Goal: Information Seeking & Learning: Learn about a topic

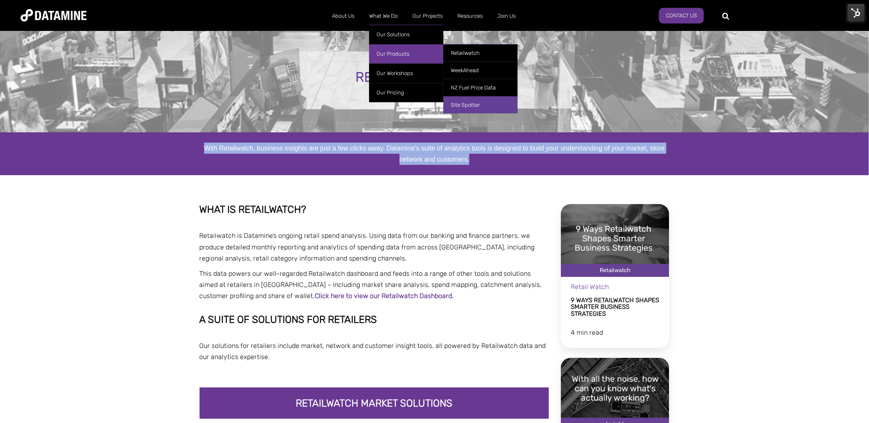
click at [471, 105] on link "Site Spotter" at bounding box center [481, 104] width 74 height 17
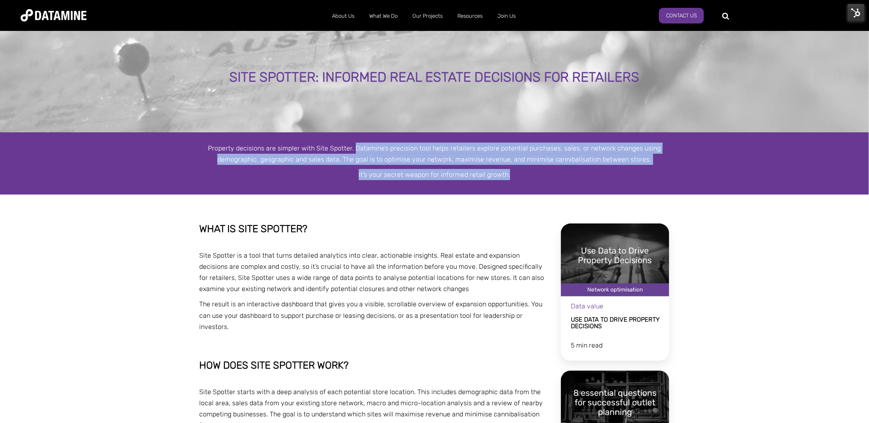
drag, startPoint x: 520, startPoint y: 177, endPoint x: 356, endPoint y: 153, distance: 165.2
click at [356, 153] on div "Property decisions are simpler with Site Spotter. Datamine’s precision tool hel…" at bounding box center [435, 162] width 470 height 38
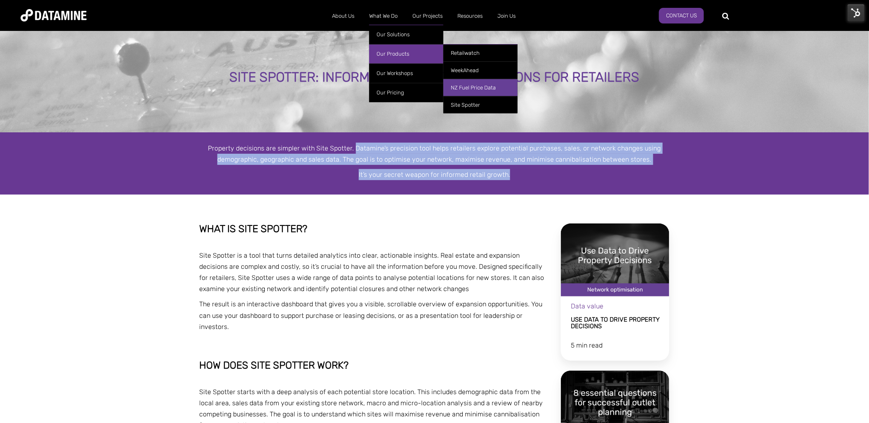
click at [471, 91] on link "NZ Fuel Price Data" at bounding box center [481, 87] width 74 height 17
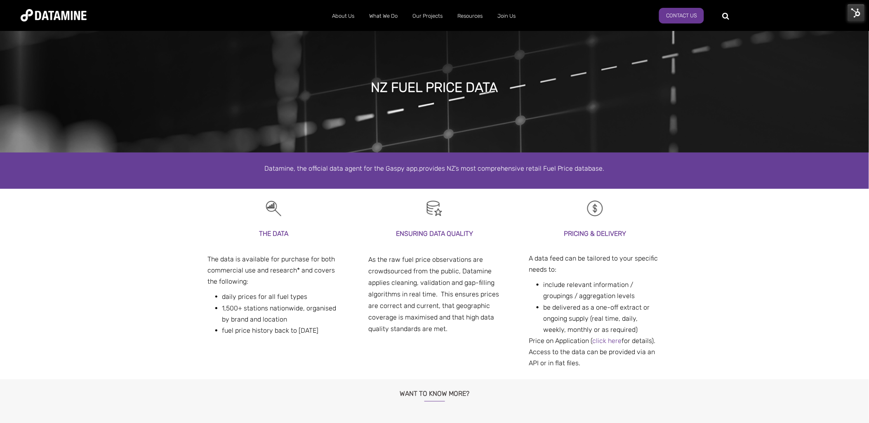
drag, startPoint x: 565, startPoint y: 171, endPoint x: 167, endPoint y: 178, distance: 398.2
click at [167, 178] on div "Datamine, the official data agent for the Gaspy app, provides NZ’s most compreh…" at bounding box center [434, 171] width 869 height 36
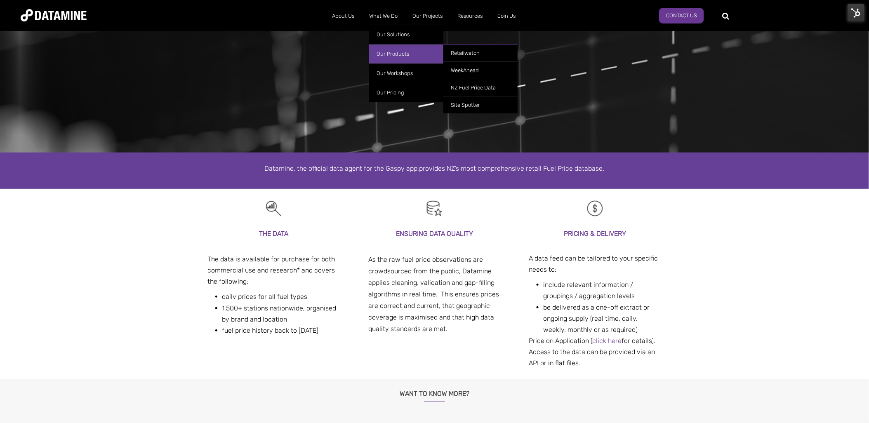
click at [385, 49] on link "Our Products" at bounding box center [406, 53] width 74 height 19
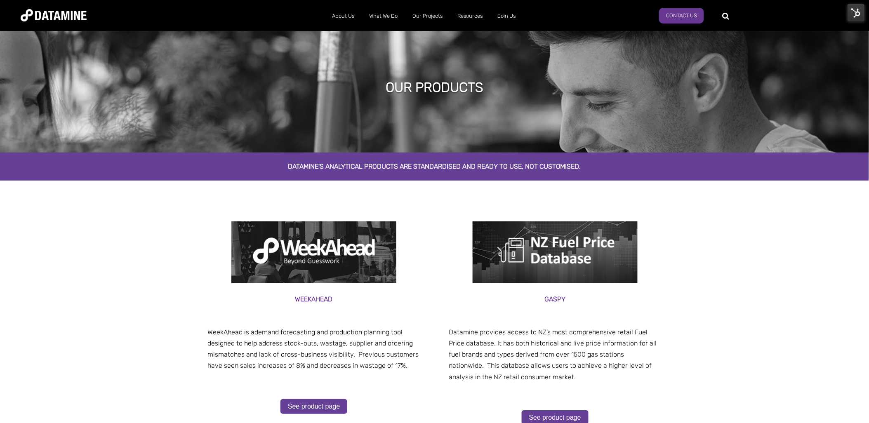
click at [854, 9] on img at bounding box center [856, 12] width 17 height 17
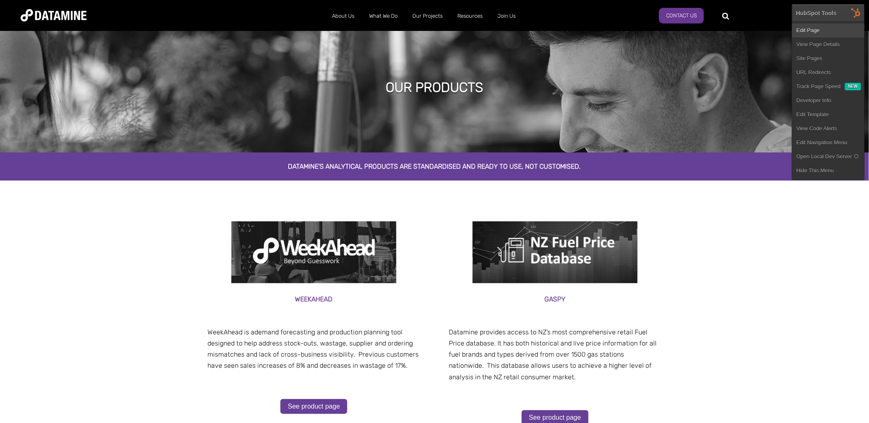
click at [844, 24] on link "Edit Page" at bounding box center [829, 31] width 72 height 14
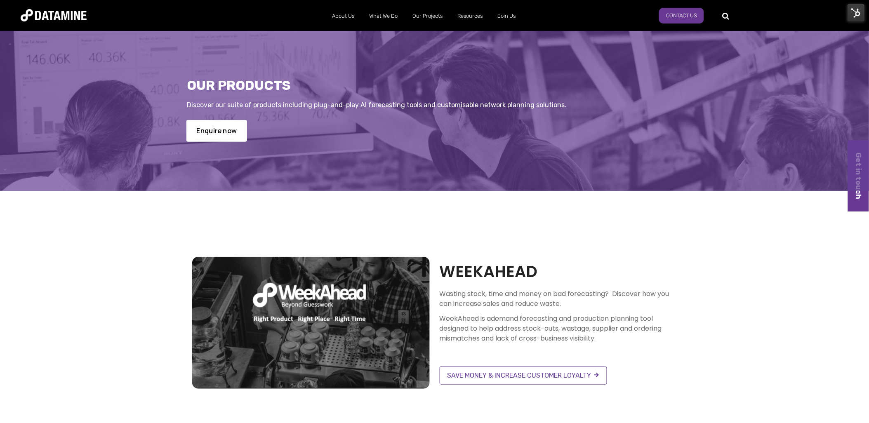
click at [216, 128] on link "Enquire now" at bounding box center [216, 131] width 61 height 22
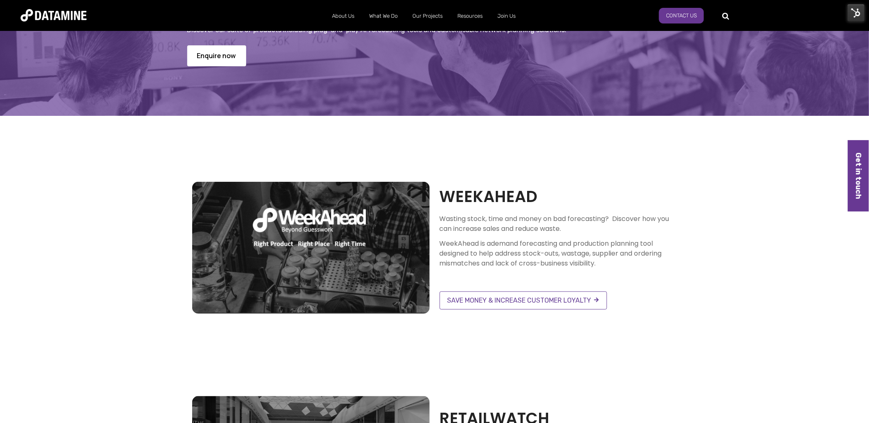
scroll to position [183, 0]
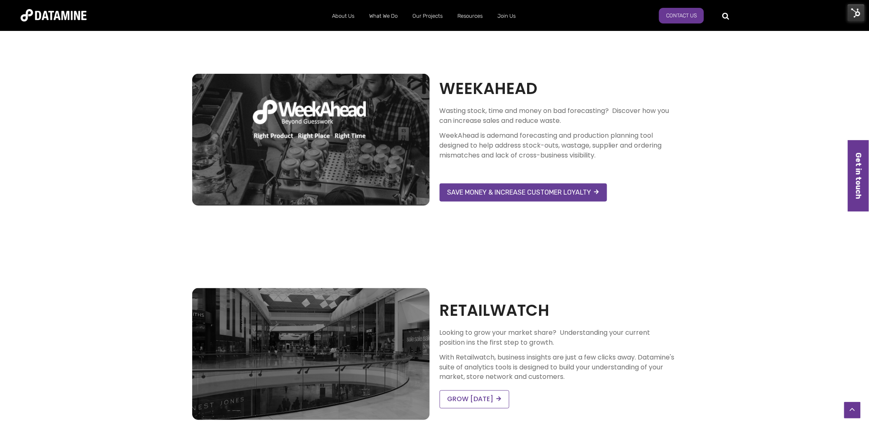
click at [518, 192] on link "SAVE MONEY & INCREASE CUSTOMER LOYALTY" at bounding box center [524, 193] width 168 height 18
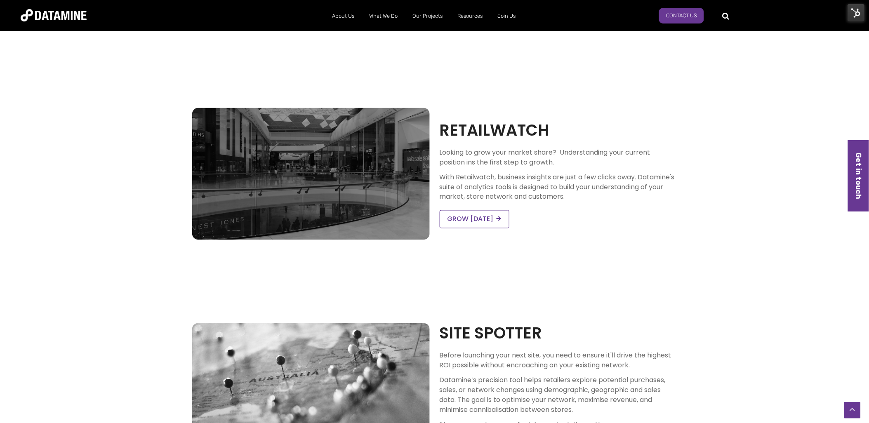
scroll to position [366, 0]
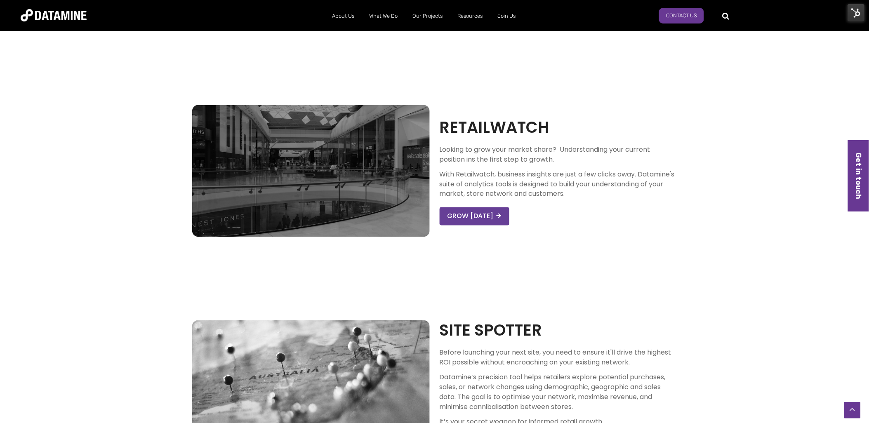
click at [492, 225] on link "GROW [DATE]" at bounding box center [475, 217] width 70 height 18
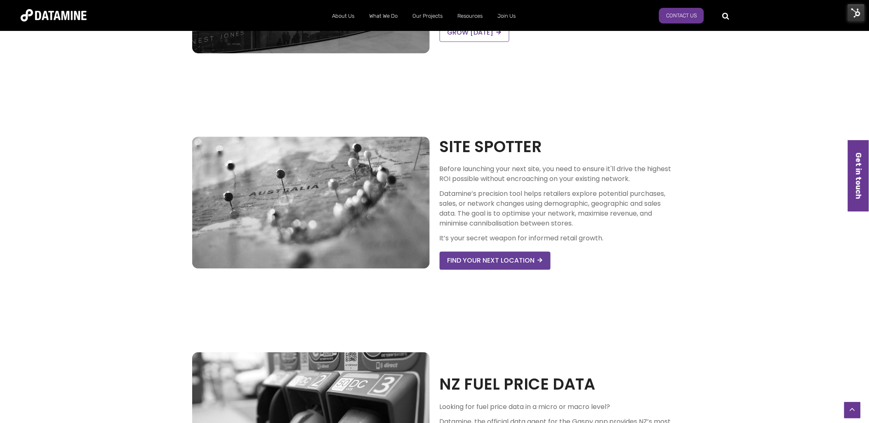
click at [491, 263] on link "FIND YOUR NEXT LOCATION" at bounding box center [495, 261] width 111 height 18
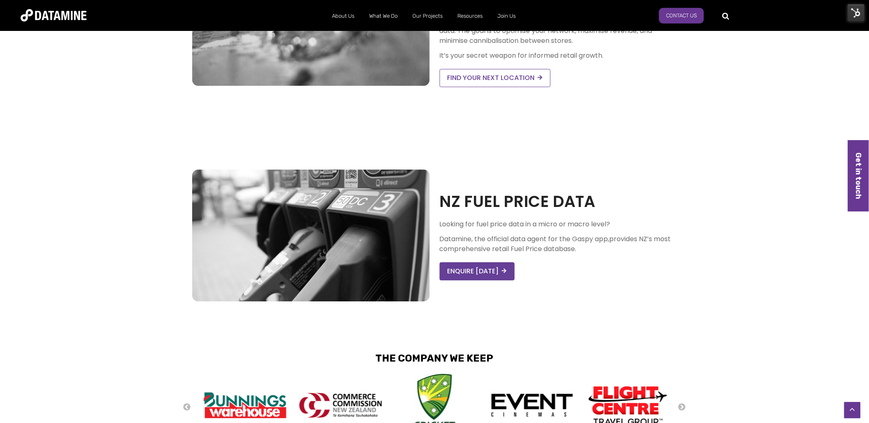
click at [486, 265] on link "ENQUIRE TODAY" at bounding box center [477, 271] width 75 height 18
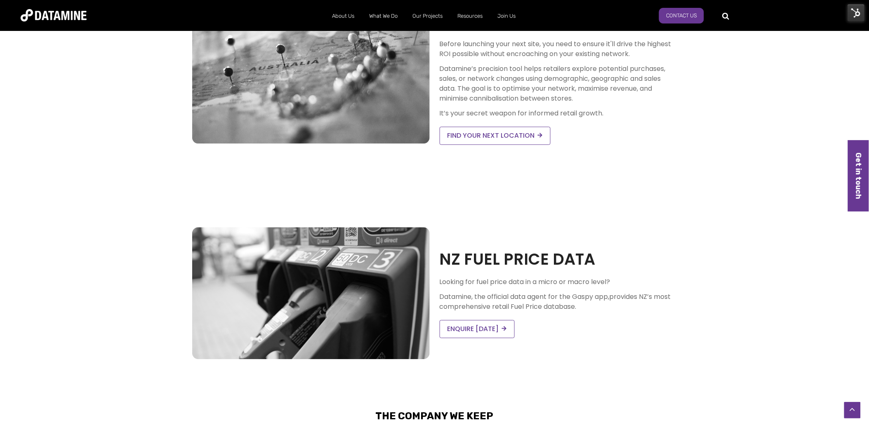
scroll to position [871, 0]
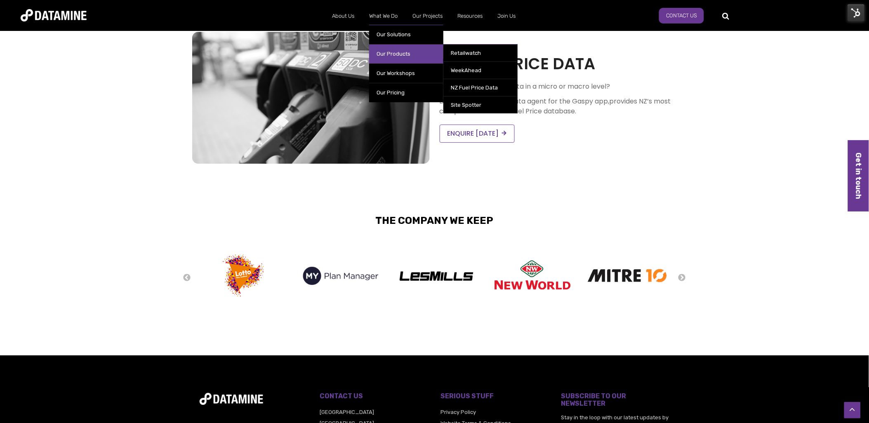
click at [395, 50] on link "Our Products" at bounding box center [406, 53] width 74 height 19
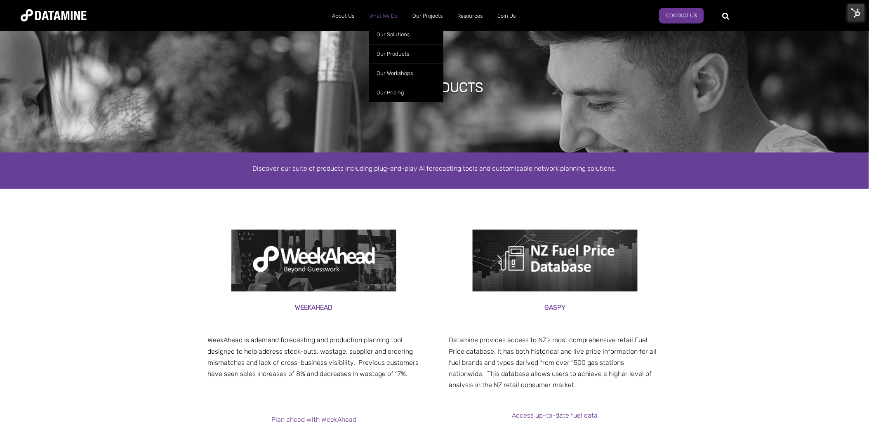
click at [375, 14] on link "What We Do" at bounding box center [383, 15] width 43 height 21
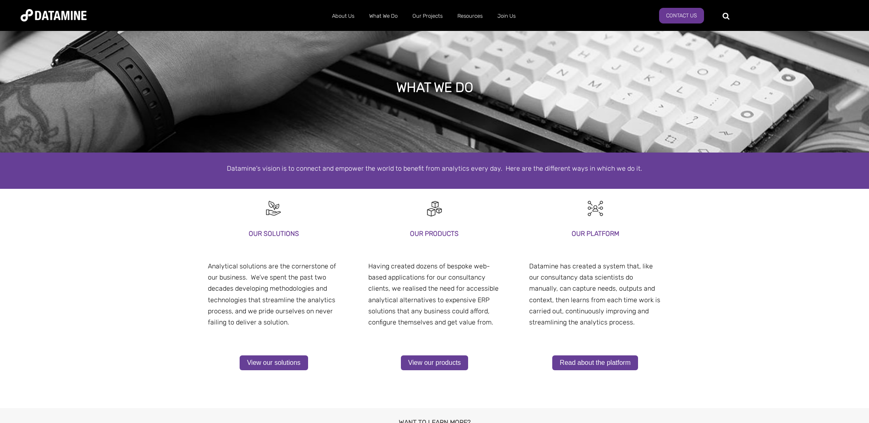
select select "**********"
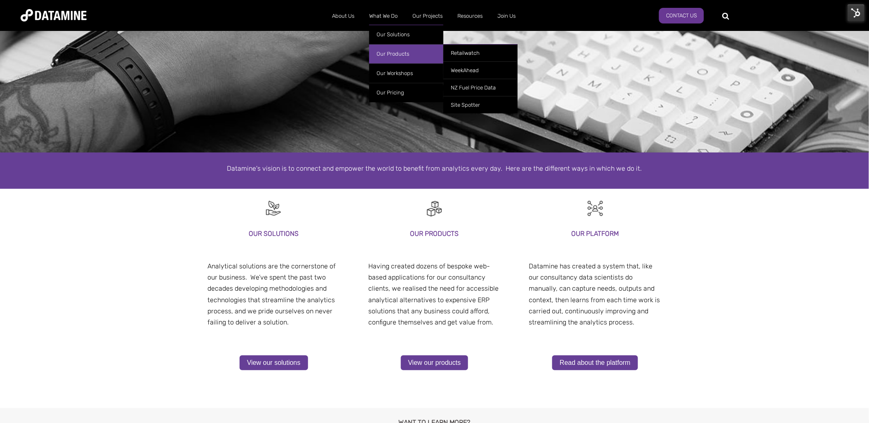
click at [389, 49] on link "Our Products" at bounding box center [406, 53] width 74 height 19
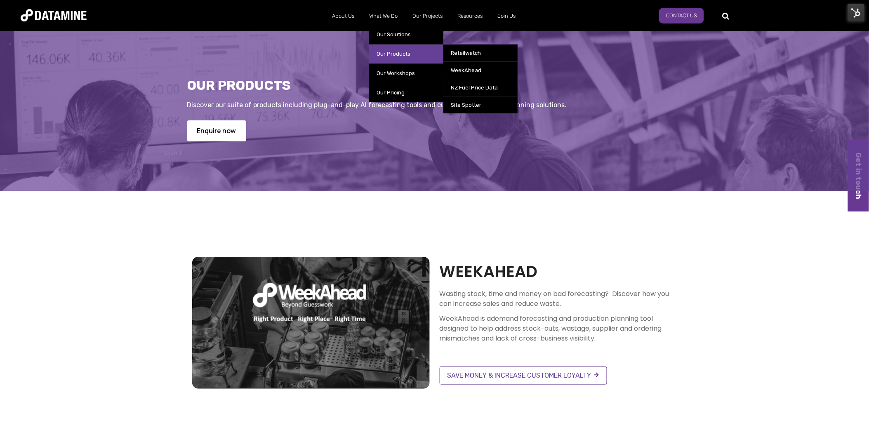
click at [394, 55] on link "Our Products" at bounding box center [406, 53] width 74 height 19
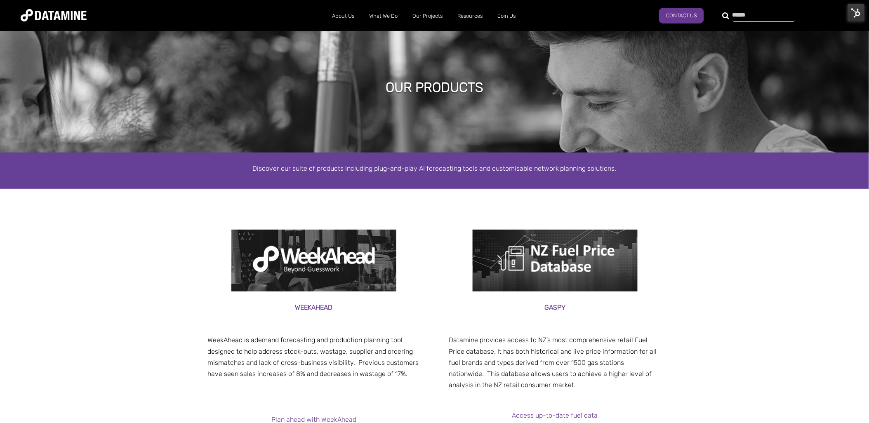
click at [728, 13] on div at bounding box center [759, 15] width 63 height 13
type input "**********"
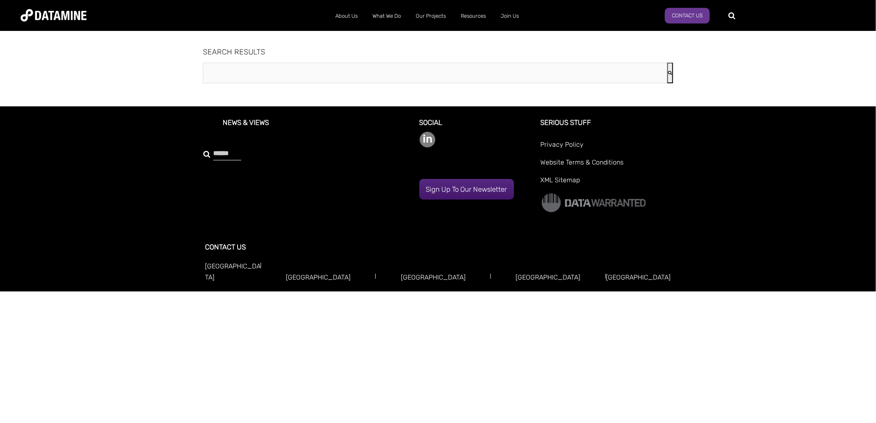
type input "**********"
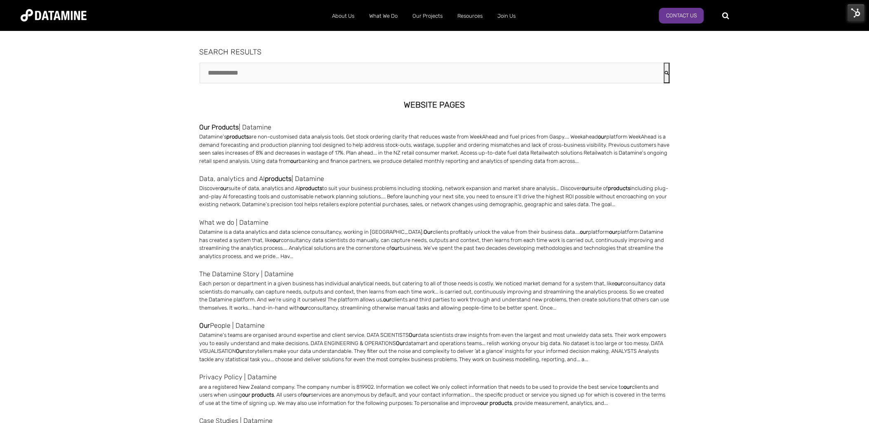
click at [241, 126] on link "Our Products | Datamine" at bounding box center [435, 127] width 470 height 11
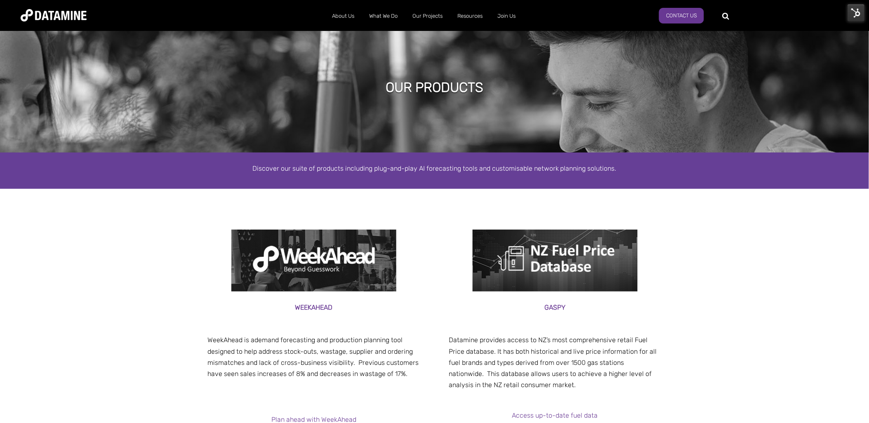
click at [857, 11] on img at bounding box center [856, 12] width 17 height 17
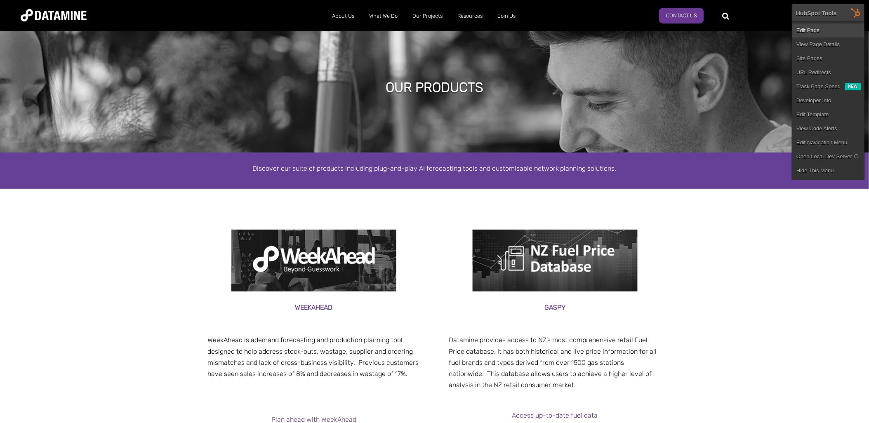
click at [835, 26] on link "Edit Page" at bounding box center [829, 31] width 72 height 14
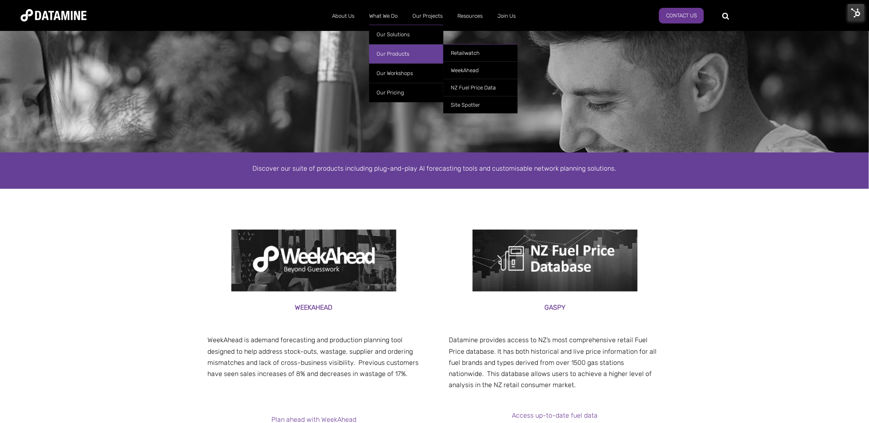
click at [395, 55] on link "Our Products" at bounding box center [406, 53] width 74 height 19
click at [392, 56] on link "Our Products" at bounding box center [406, 53] width 74 height 19
click at [405, 52] on link "Our Products" at bounding box center [406, 53] width 74 height 19
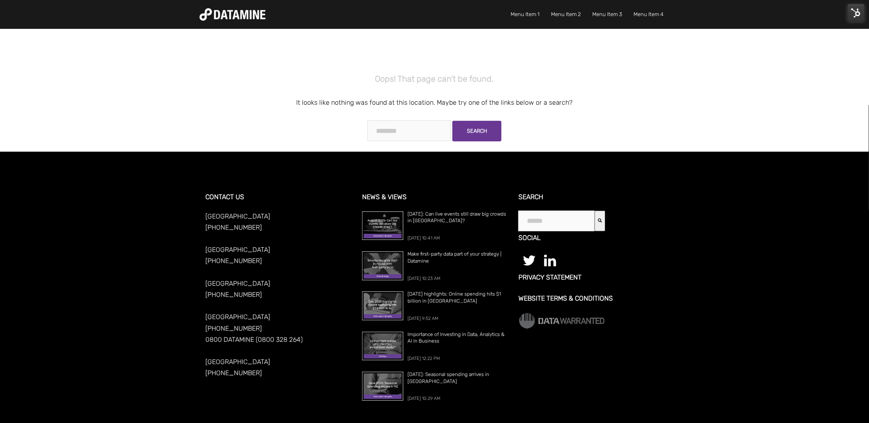
click at [224, 20] on img at bounding box center [233, 14] width 66 height 12
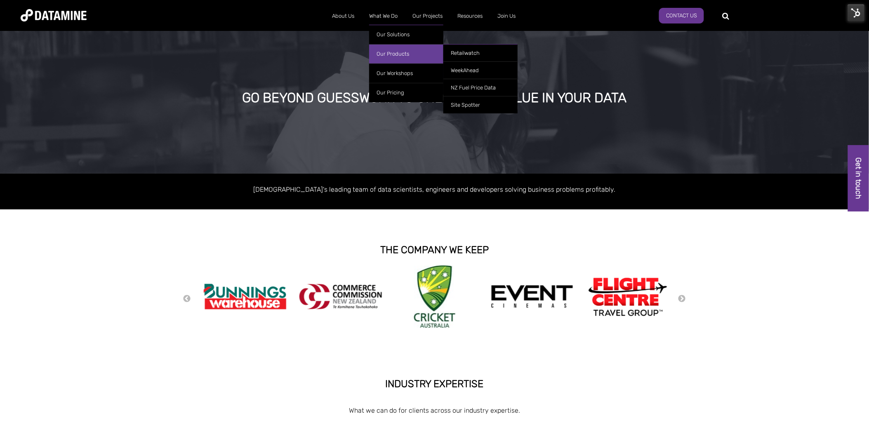
click at [395, 55] on link "Our Products" at bounding box center [406, 53] width 74 height 19
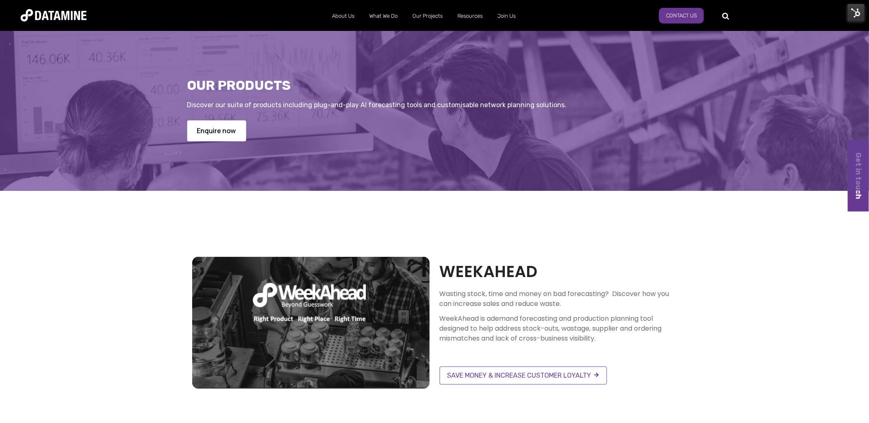
click at [57, 18] on img at bounding box center [54, 15] width 66 height 12
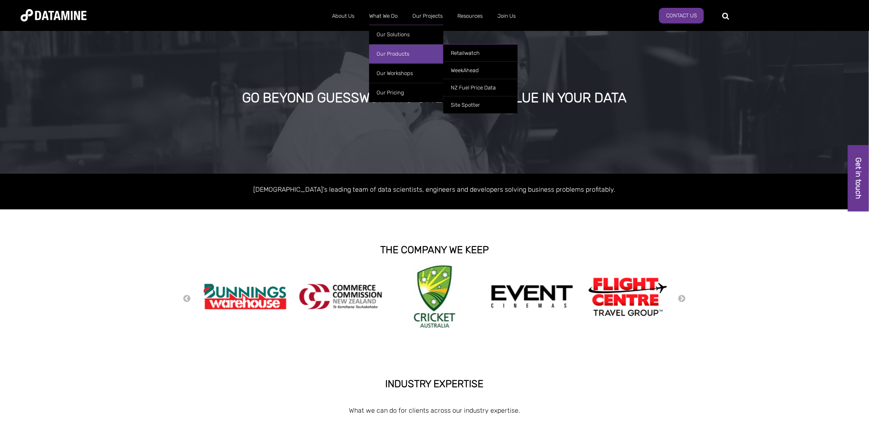
click at [401, 57] on link "Our Products" at bounding box center [406, 53] width 74 height 19
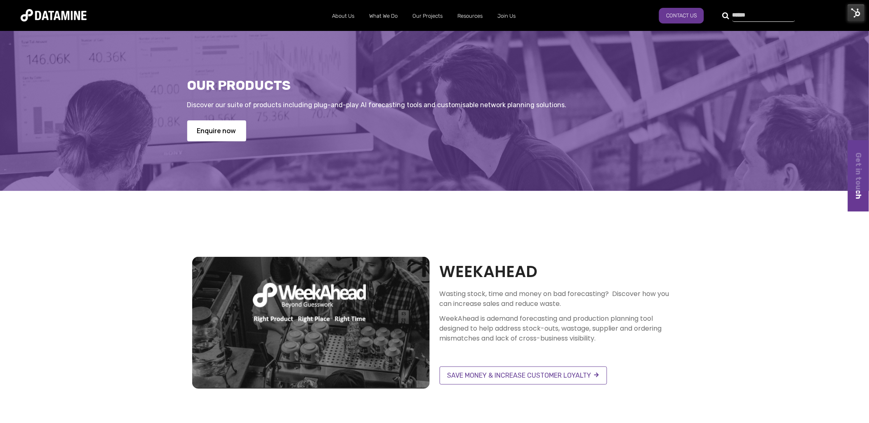
click at [728, 15] on div at bounding box center [759, 15] width 63 height 13
type input "**********"
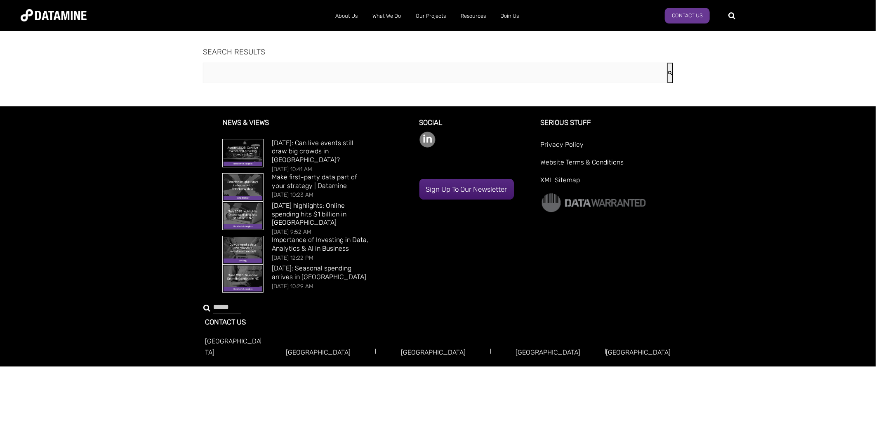
type input "**********"
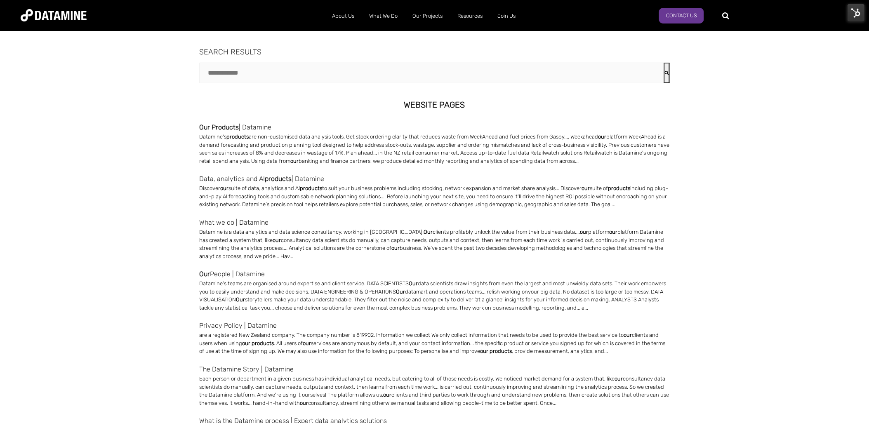
click at [220, 128] on span "Products" at bounding box center [225, 127] width 27 height 8
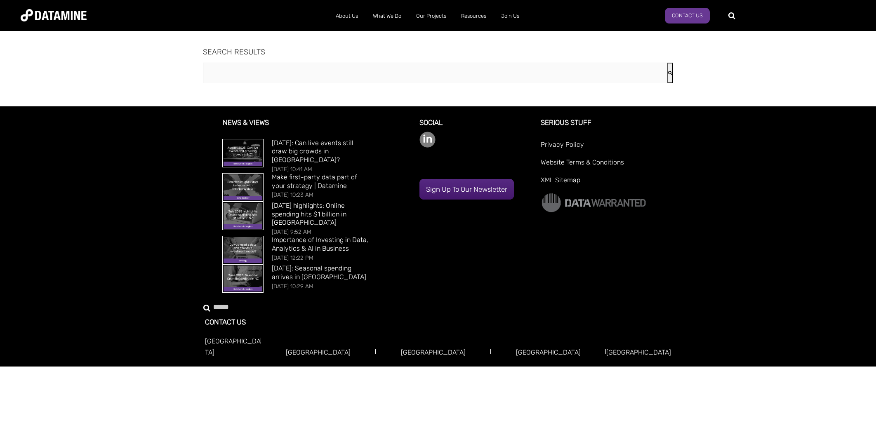
type input "**********"
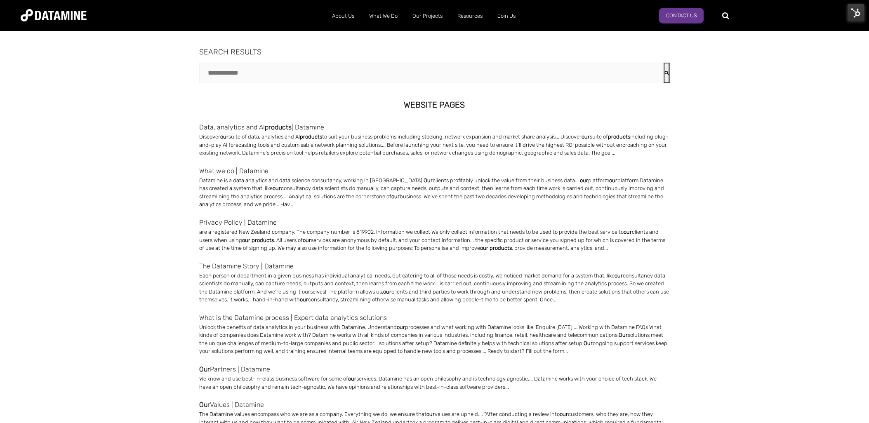
click at [287, 127] on span "products" at bounding box center [278, 127] width 27 height 8
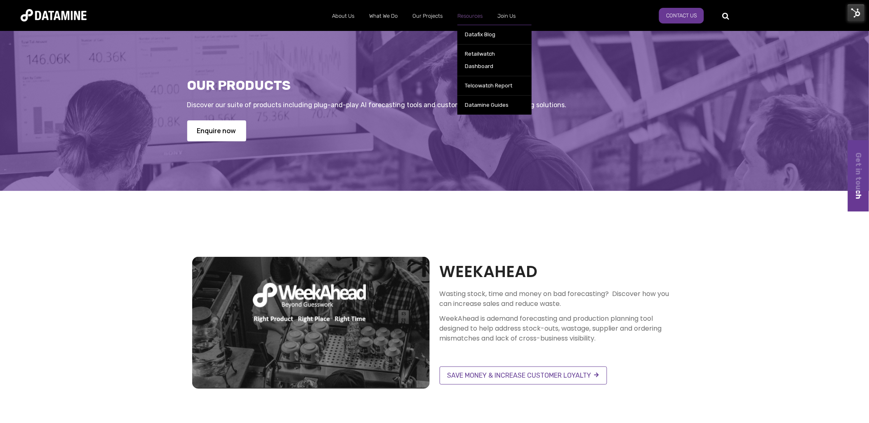
click at [467, 14] on link "Resources" at bounding box center [470, 15] width 40 height 21
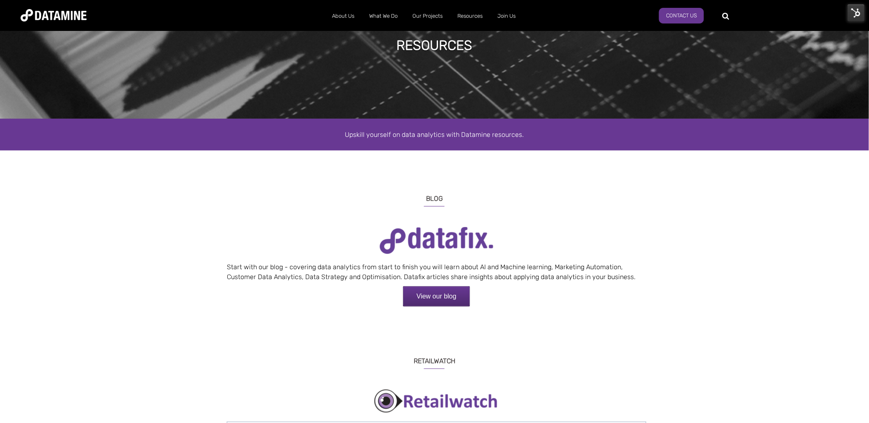
scroll to position [46, 0]
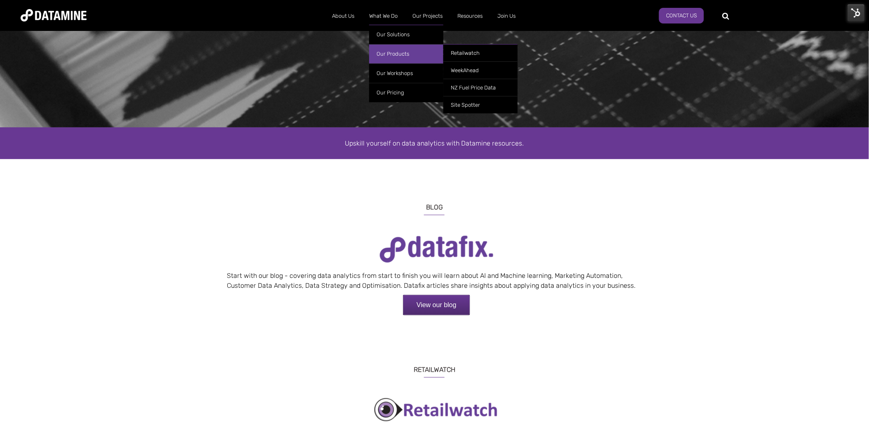
click at [397, 50] on link "Our Products" at bounding box center [406, 53] width 74 height 19
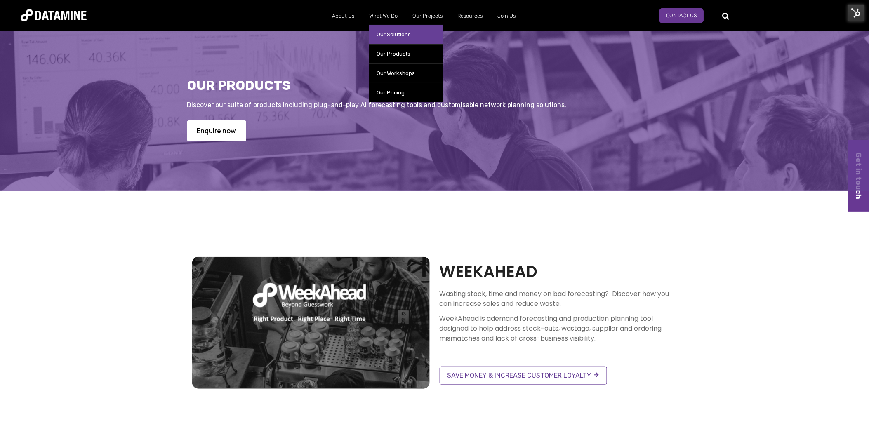
click at [398, 34] on link "Our Solutions" at bounding box center [406, 34] width 74 height 19
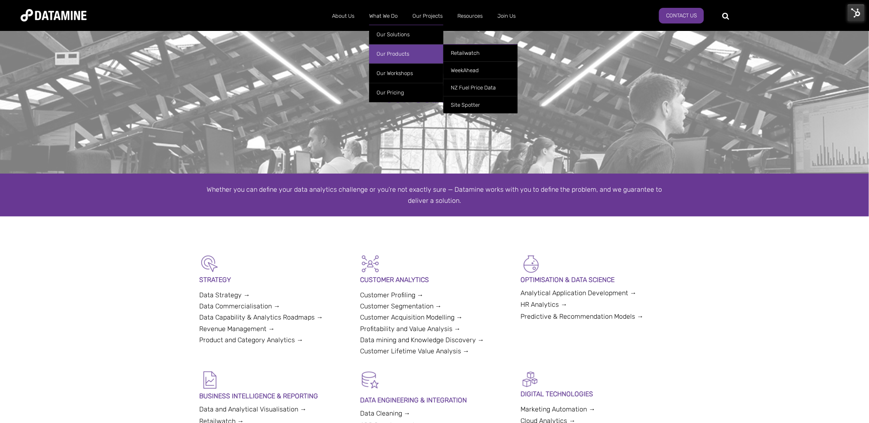
click at [392, 48] on link "Our Products" at bounding box center [406, 53] width 74 height 19
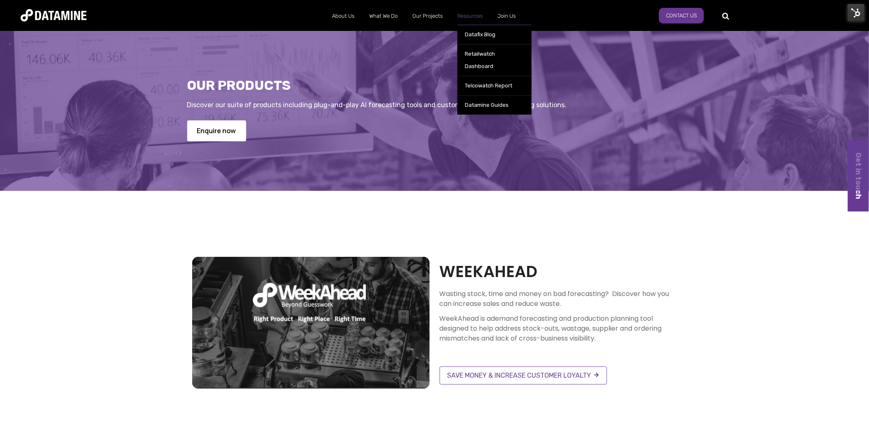
click at [476, 18] on link "Resources" at bounding box center [470, 15] width 40 height 21
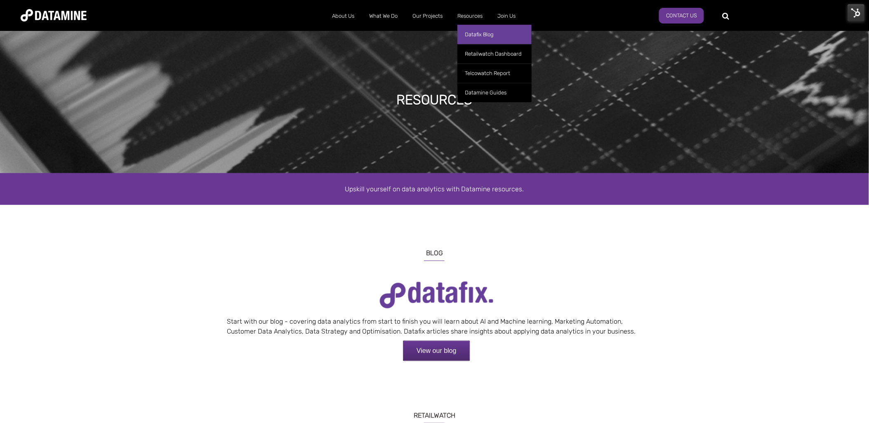
click at [479, 34] on link "Datafix Blog" at bounding box center [495, 34] width 74 height 19
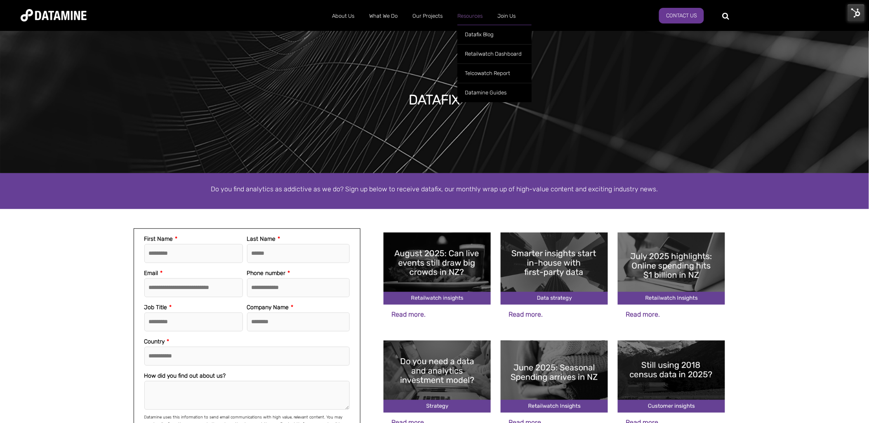
click at [470, 18] on link "Resources" at bounding box center [470, 15] width 40 height 21
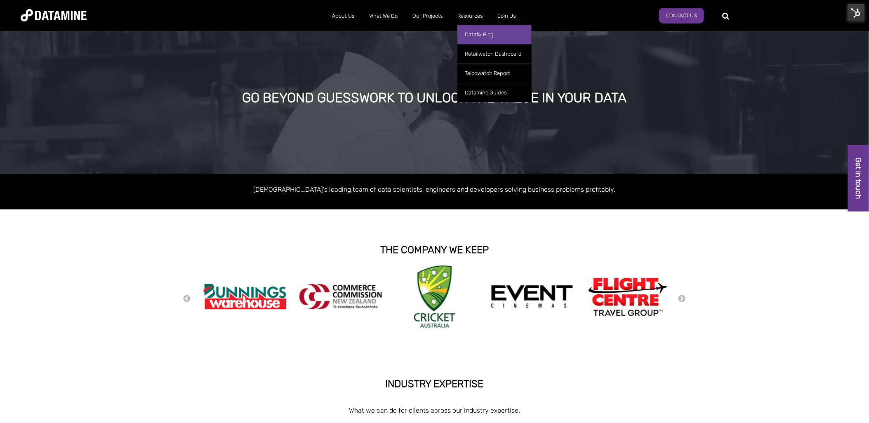
click at [484, 35] on link "Datafix Blog" at bounding box center [495, 34] width 74 height 19
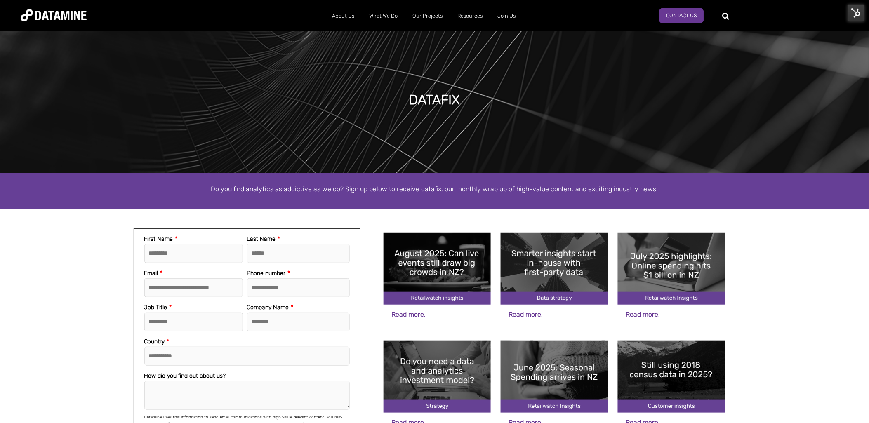
click at [856, 14] on img at bounding box center [856, 12] width 17 height 17
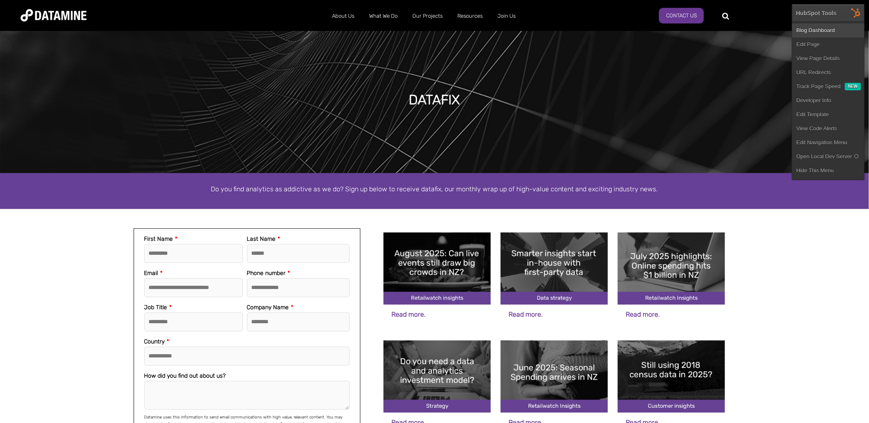
click at [831, 34] on link "Blog Dashboard" at bounding box center [829, 31] width 72 height 14
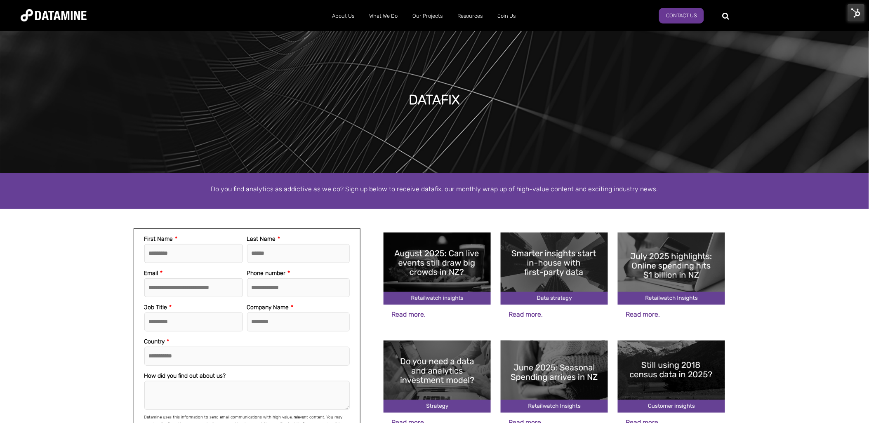
click at [857, 13] on img at bounding box center [856, 12] width 17 height 17
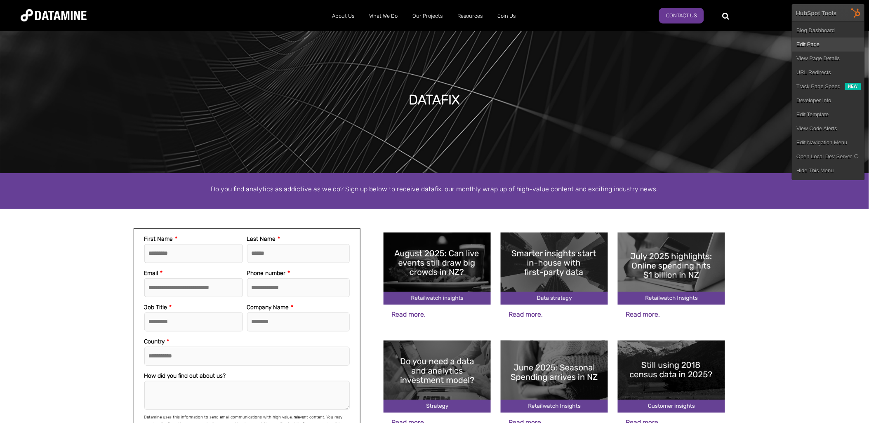
click at [838, 44] on link "Edit Page" at bounding box center [829, 45] width 72 height 14
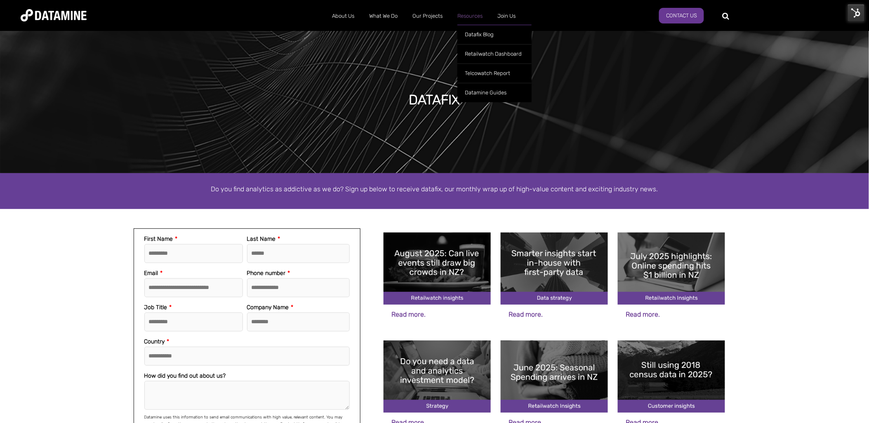
click at [477, 14] on link "Resources" at bounding box center [470, 15] width 40 height 21
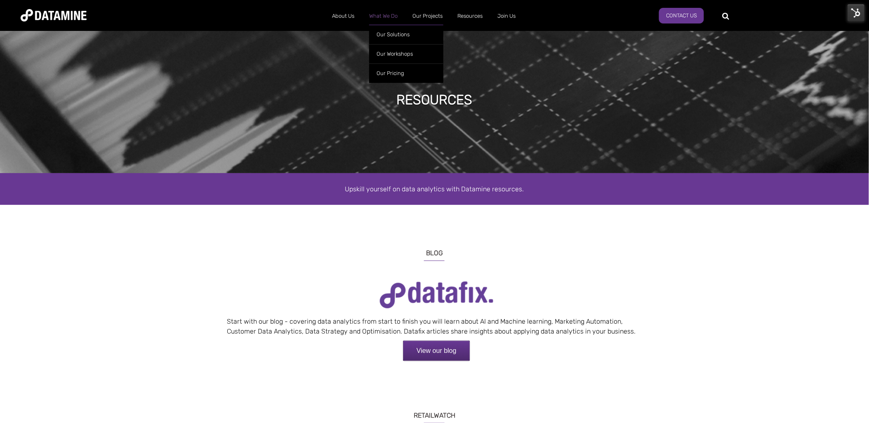
click at [384, 14] on link "What We Do" at bounding box center [383, 15] width 43 height 21
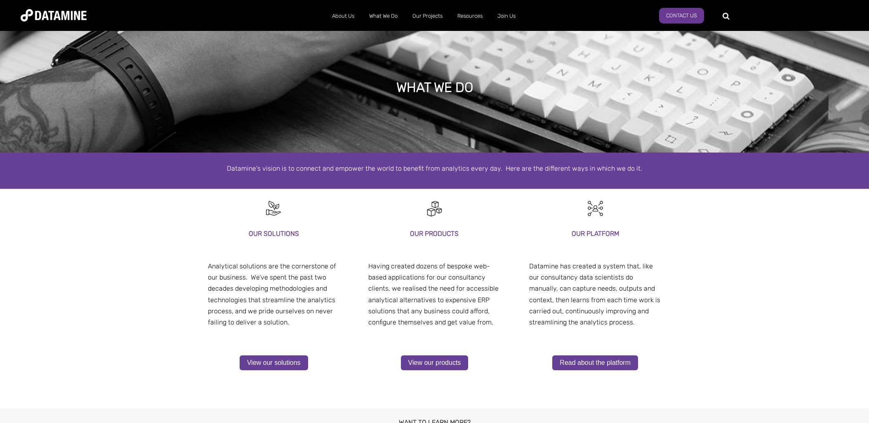
select select "**********"
click at [434, 219] on div at bounding box center [434, 213] width 132 height 29
click at [449, 362] on link "View our products" at bounding box center [435, 363] width 68 height 15
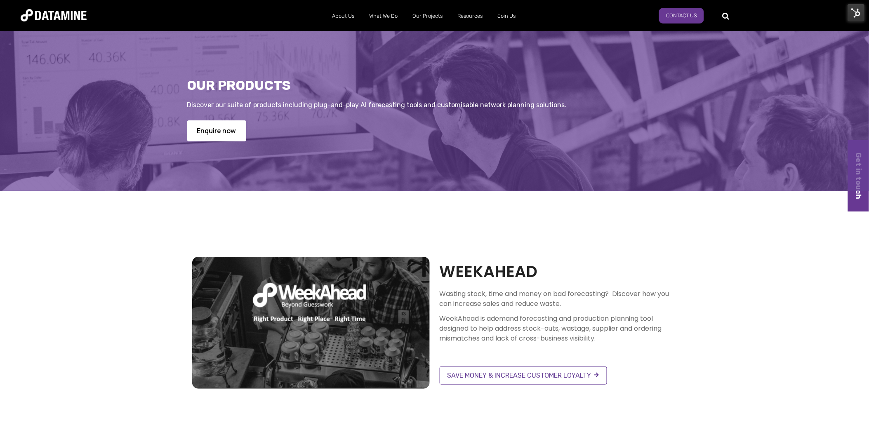
click at [49, 15] on img at bounding box center [54, 15] width 66 height 12
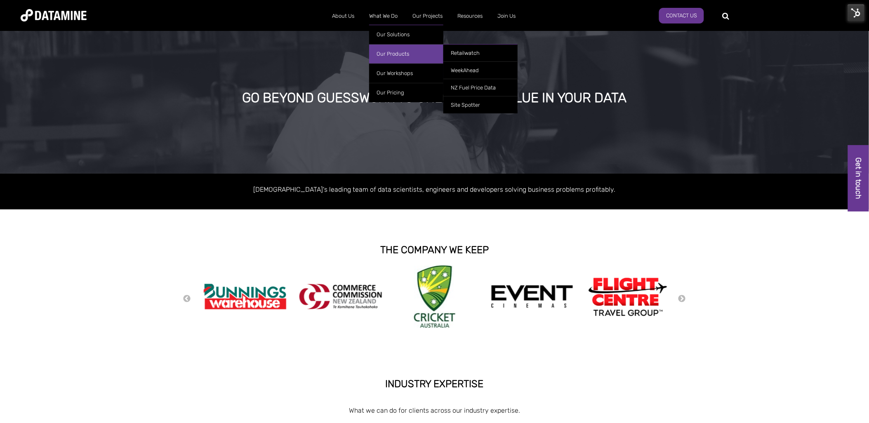
click at [397, 56] on link "Our Products" at bounding box center [406, 53] width 74 height 19
